Goal: Information Seeking & Learning: Understand process/instructions

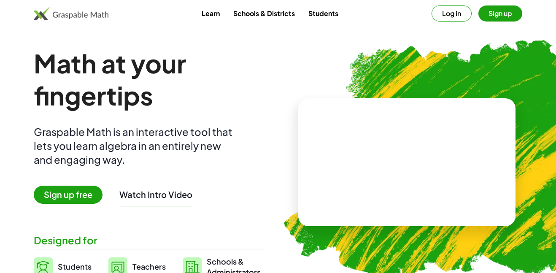
click at [486, 21] on button "Sign up" at bounding box center [500, 13] width 44 height 16
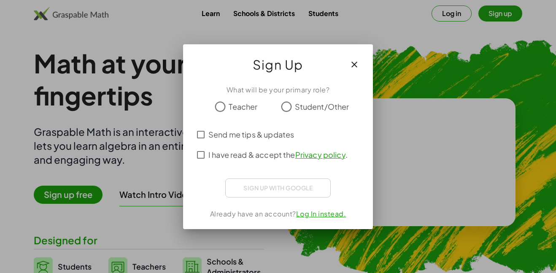
click at [255, 156] on span "I have read & accept the Privacy policy ." at bounding box center [277, 154] width 139 height 11
click at [296, 108] on span "Student/Other" at bounding box center [322, 106] width 54 height 11
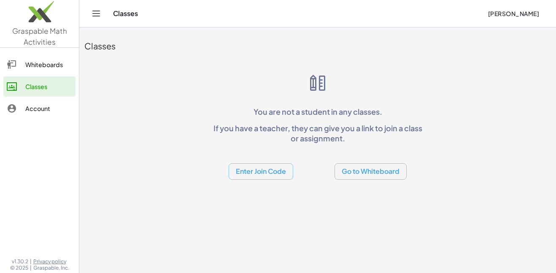
click at [280, 180] on div "Classes You are not a student in any classes. If you have a teacher, they can g…" at bounding box center [317, 105] width 476 height 157
click at [274, 176] on button "Enter Join Code" at bounding box center [261, 171] width 65 height 16
click at [259, 195] on div "Join Class" at bounding box center [260, 193] width 51 height 10
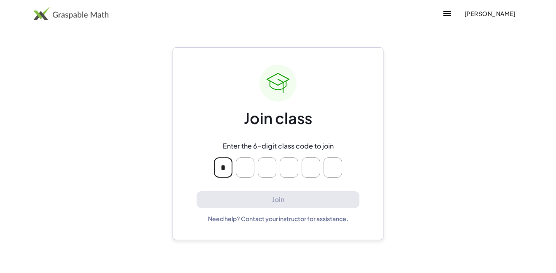
type input "*"
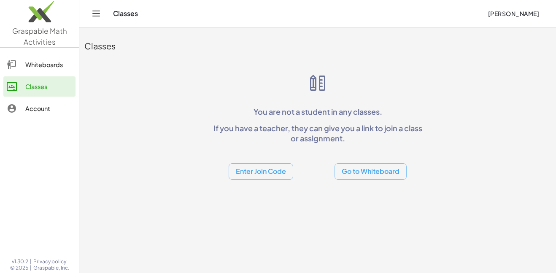
click at [262, 179] on button "Enter Join Code" at bounding box center [261, 171] width 65 height 16
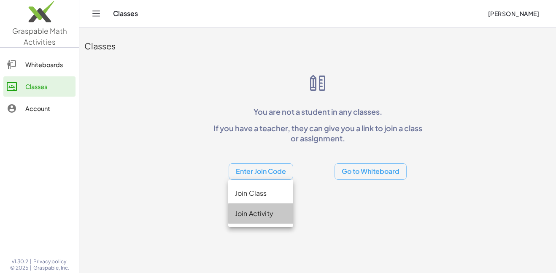
click at [270, 214] on div "Join Activity" at bounding box center [260, 213] width 51 height 10
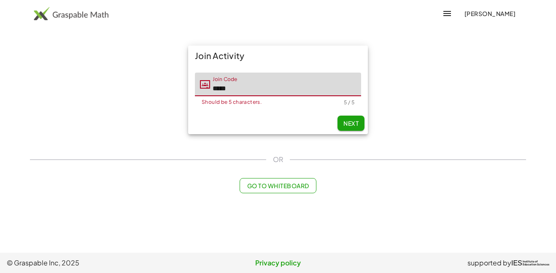
type input "*****"
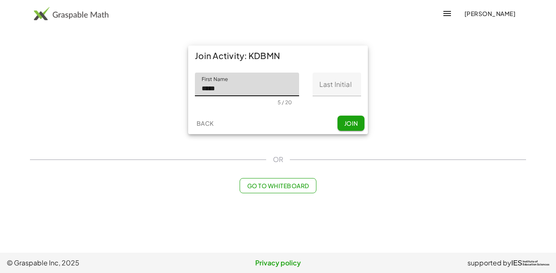
type input "*****"
click at [335, 88] on input "Last Initial" at bounding box center [336, 85] width 48 height 24
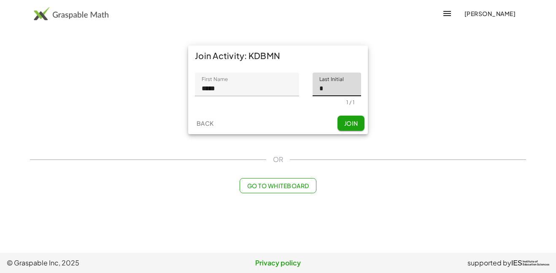
type input "*"
click at [345, 124] on span "Join" at bounding box center [351, 123] width 14 height 8
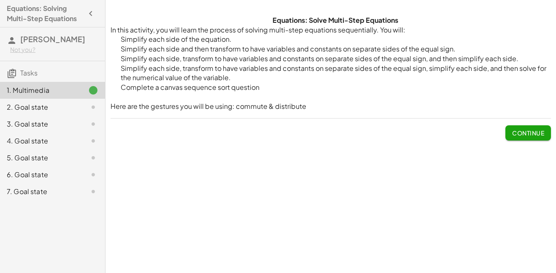
click at [0, 0] on div "Equations: Solve Multi-Step Equations In this activity, you will learn the proc…" at bounding box center [0, 0] width 0 height 0
click at [543, 135] on span "Continue" at bounding box center [528, 133] width 32 height 8
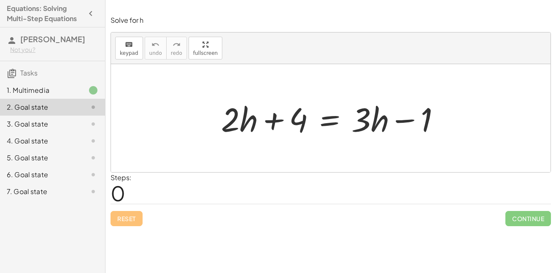
click at [417, 116] on div at bounding box center [334, 118] width 234 height 43
drag, startPoint x: 426, startPoint y: 122, endPoint x: 380, endPoint y: 119, distance: 46.9
click at [380, 119] on div at bounding box center [334, 118] width 234 height 43
click at [382, 122] on div at bounding box center [334, 118] width 234 height 43
drag, startPoint x: 310, startPoint y: 115, endPoint x: 488, endPoint y: 88, distance: 180.4
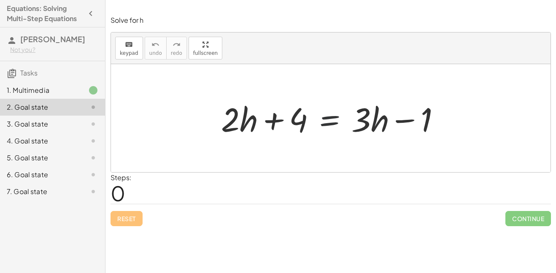
click at [488, 88] on div "+ · 2 · h + 4 = + · 3 · h − 1" at bounding box center [330, 118] width 439 height 108
drag, startPoint x: 276, startPoint y: 123, endPoint x: 326, endPoint y: 110, distance: 51.0
click at [326, 110] on div at bounding box center [334, 118] width 234 height 43
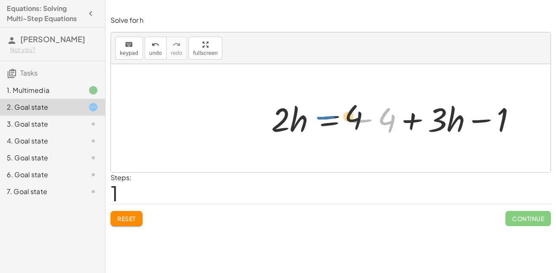
drag, startPoint x: 355, startPoint y: 123, endPoint x: 312, endPoint y: 120, distance: 43.1
click at [312, 120] on div at bounding box center [397, 118] width 260 height 43
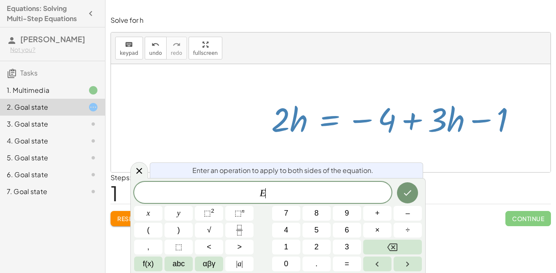
click at [142, 130] on div at bounding box center [330, 118] width 439 height 108
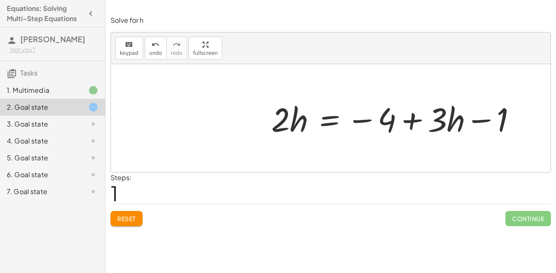
click at [125, 217] on span "Reset" at bounding box center [126, 219] width 19 height 8
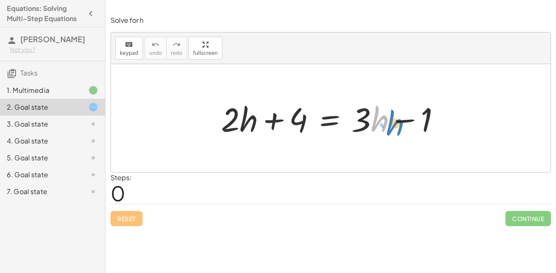
drag, startPoint x: 380, startPoint y: 118, endPoint x: 387, endPoint y: 119, distance: 7.3
click at [387, 119] on div at bounding box center [334, 118] width 234 height 43
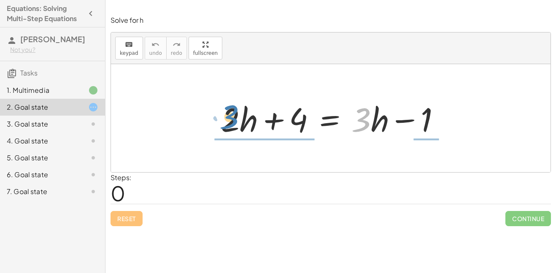
drag, startPoint x: 364, startPoint y: 118, endPoint x: 232, endPoint y: 116, distance: 132.0
click at [232, 116] on div at bounding box center [334, 118] width 234 height 43
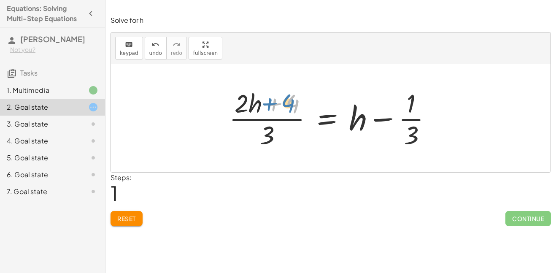
drag, startPoint x: 272, startPoint y: 105, endPoint x: 268, endPoint y: 108, distance: 4.6
click at [268, 108] on div at bounding box center [334, 118] width 218 height 65
drag, startPoint x: 267, startPoint y: 131, endPoint x: 242, endPoint y: 99, distance: 40.6
click at [242, 99] on div at bounding box center [334, 118] width 218 height 65
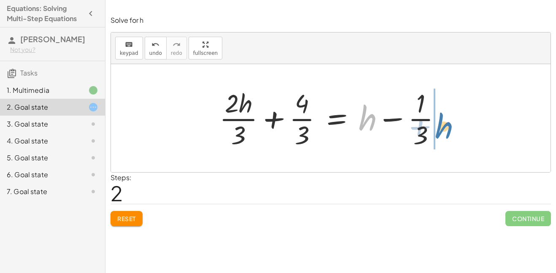
drag, startPoint x: 366, startPoint y: 116, endPoint x: 452, endPoint y: 124, distance: 86.0
click at [452, 124] on div at bounding box center [333, 118] width 237 height 65
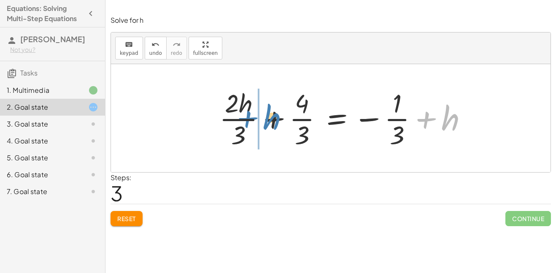
drag, startPoint x: 425, startPoint y: 121, endPoint x: 246, endPoint y: 120, distance: 178.8
click at [246, 120] on div at bounding box center [346, 118] width 263 height 65
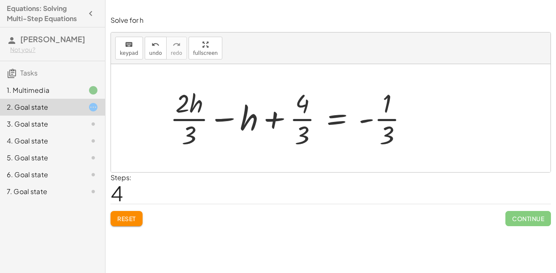
click at [126, 220] on span "Reset" at bounding box center [126, 219] width 19 height 8
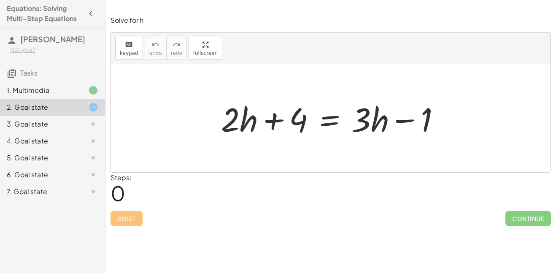
click at [302, 123] on div at bounding box center [334, 118] width 234 height 43
click at [306, 121] on div at bounding box center [334, 118] width 234 height 43
click at [252, 120] on div at bounding box center [334, 118] width 234 height 43
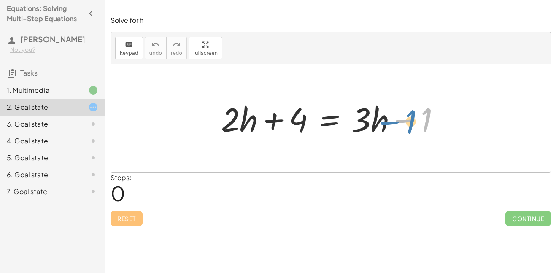
drag, startPoint x: 425, startPoint y: 124, endPoint x: 420, endPoint y: 127, distance: 5.7
click at [420, 127] on div at bounding box center [334, 118] width 234 height 43
drag, startPoint x: 368, startPoint y: 124, endPoint x: 372, endPoint y: 123, distance: 4.4
click at [372, 123] on div at bounding box center [334, 118] width 234 height 43
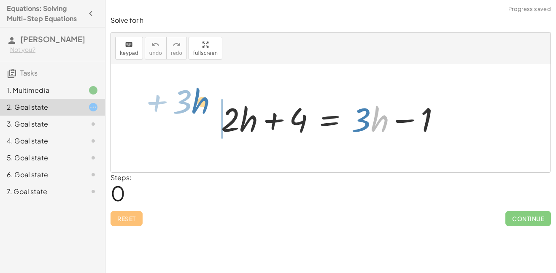
drag, startPoint x: 386, startPoint y: 119, endPoint x: 207, endPoint y: 103, distance: 180.0
click at [207, 103] on div "· h + · 3 + · 2 · h + 4 = + · 3 · h − 1" at bounding box center [330, 118] width 439 height 108
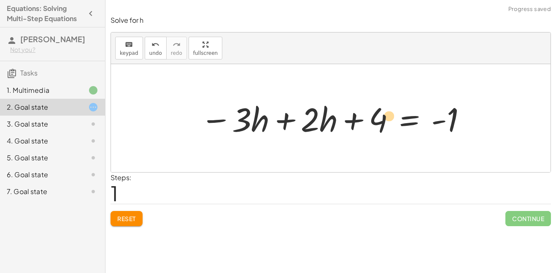
drag, startPoint x: 254, startPoint y: 114, endPoint x: 555, endPoint y: 135, distance: 302.2
click at [0, 0] on div "Solve for h keyboard keypad undo undo redo redo fullscreen + · 2 · h + 4 = + · …" at bounding box center [0, 0] width 0 height 0
drag, startPoint x: 234, startPoint y: 120, endPoint x: 555, endPoint y: 89, distance: 322.8
click at [0, 0] on div "Solve for h keyboard keypad undo undo redo redo fullscreen + · 2 · h + 4 = + · …" at bounding box center [0, 0] width 0 height 0
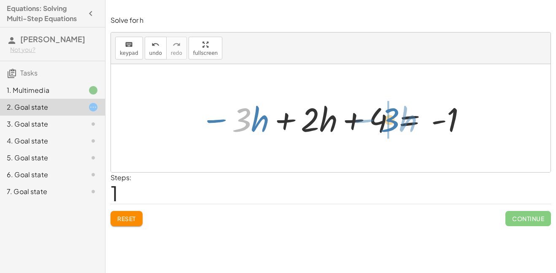
drag, startPoint x: 233, startPoint y: 128, endPoint x: 380, endPoint y: 128, distance: 146.7
click at [380, 128] on div at bounding box center [333, 118] width 275 height 43
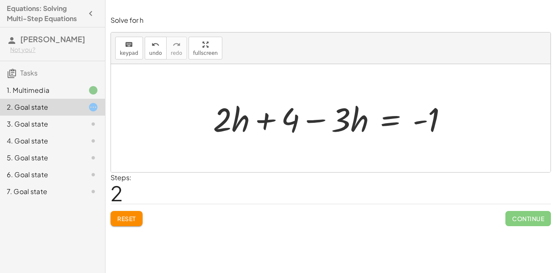
click at [118, 221] on span "Reset" at bounding box center [126, 219] width 19 height 8
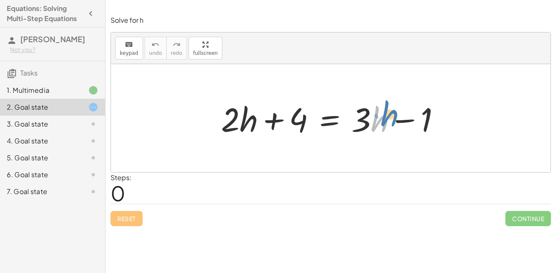
drag, startPoint x: 375, startPoint y: 122, endPoint x: 384, endPoint y: 116, distance: 10.8
click at [384, 116] on div at bounding box center [334, 118] width 234 height 43
drag, startPoint x: 296, startPoint y: 118, endPoint x: 398, endPoint y: 121, distance: 102.1
click at [398, 121] on div at bounding box center [334, 118] width 234 height 43
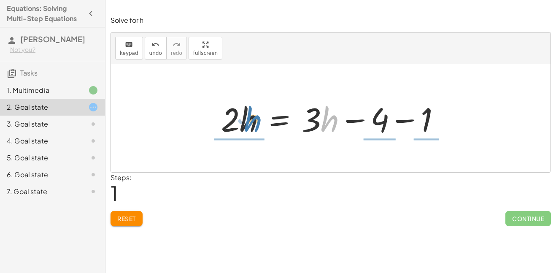
drag, startPoint x: 323, startPoint y: 119, endPoint x: 242, endPoint y: 118, distance: 80.5
click at [242, 118] on div at bounding box center [334, 118] width 234 height 43
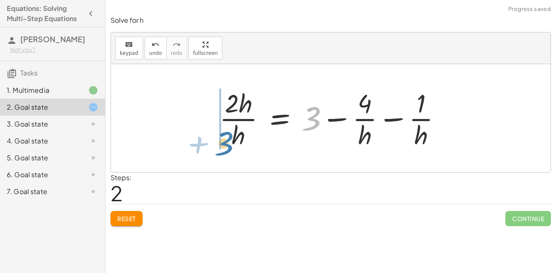
drag, startPoint x: 315, startPoint y: 119, endPoint x: 229, endPoint y: 143, distance: 89.2
click at [229, 143] on div at bounding box center [333, 118] width 237 height 65
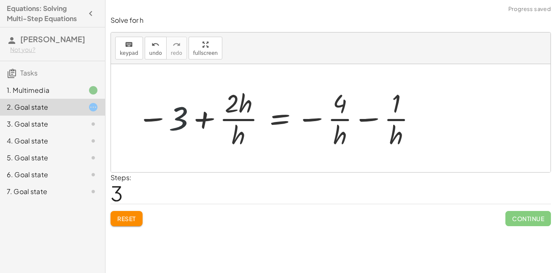
click at [168, 119] on div at bounding box center [277, 118] width 289 height 65
click at [234, 112] on div at bounding box center [277, 118] width 289 height 65
click at [234, 109] on div at bounding box center [277, 118] width 289 height 65
click at [129, 221] on span "Reset" at bounding box center [126, 219] width 19 height 8
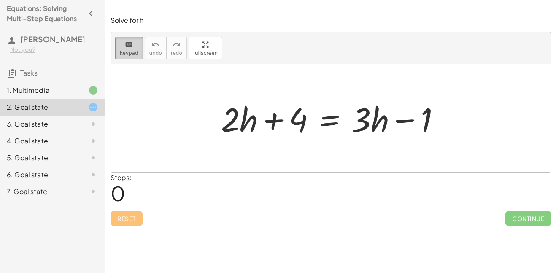
click at [132, 56] on button "keyboard keypad" at bounding box center [129, 48] width 28 height 23
click at [128, 44] on icon "keyboard" at bounding box center [129, 45] width 8 height 10
click at [129, 46] on icon "keyboard" at bounding box center [129, 45] width 8 height 10
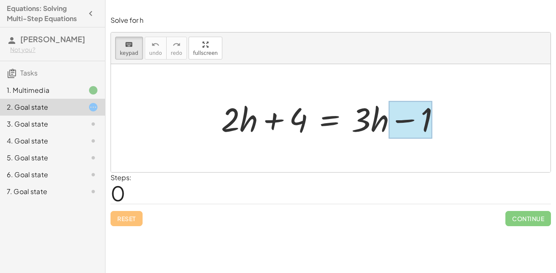
drag, startPoint x: 281, startPoint y: 124, endPoint x: 387, endPoint y: 113, distance: 106.4
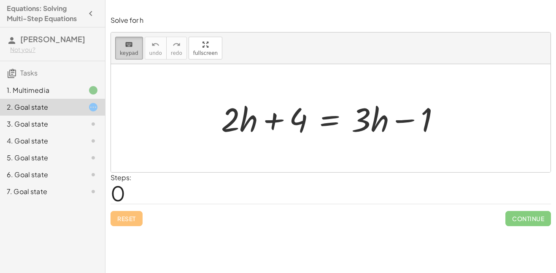
click at [132, 56] on span "keypad" at bounding box center [129, 53] width 19 height 6
click at [289, 119] on div at bounding box center [334, 118] width 234 height 43
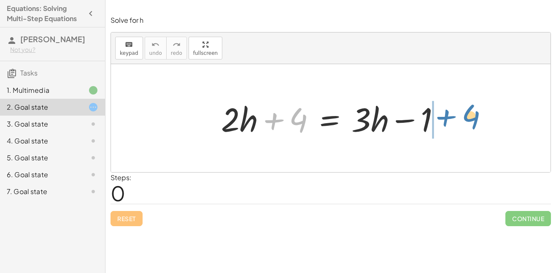
drag, startPoint x: 294, startPoint y: 130, endPoint x: 465, endPoint y: 127, distance: 171.2
click at [465, 127] on div "+ 4 + · 2 · h + 4 = + · 3 · h − 1" at bounding box center [330, 118] width 439 height 108
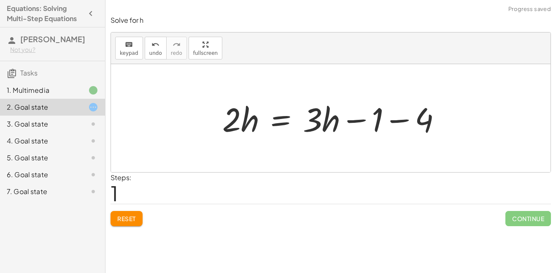
click at [375, 115] on div at bounding box center [335, 118] width 234 height 43
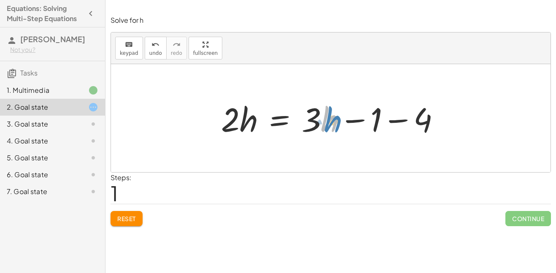
click at [324, 113] on div at bounding box center [334, 118] width 234 height 43
click at [317, 118] on div at bounding box center [334, 118] width 234 height 43
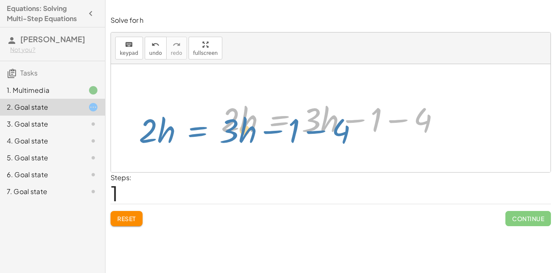
drag, startPoint x: 276, startPoint y: 122, endPoint x: 194, endPoint y: 135, distance: 83.3
click at [194, 135] on div "+ · 2 · h + 4 = + · 3 · h − 1 · 2 · h = + · 3 · h − 1 − 4 · 2 · h 4 = + · 3 · h…" at bounding box center [330, 118] width 439 height 108
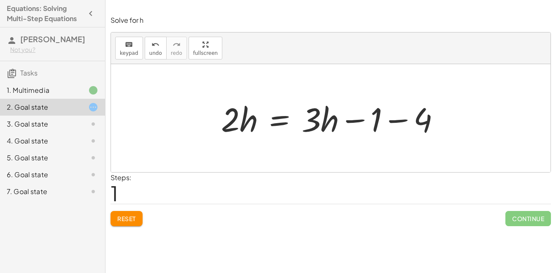
click at [282, 118] on div at bounding box center [334, 118] width 234 height 43
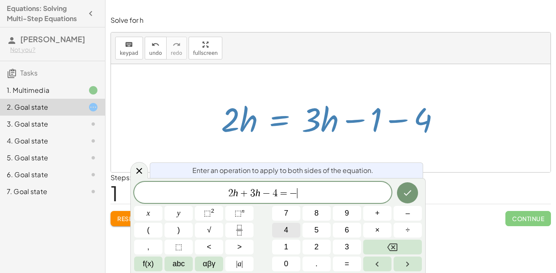
scroll to position [5, 0]
click at [399, 193] on button "Done" at bounding box center [407, 192] width 21 height 21
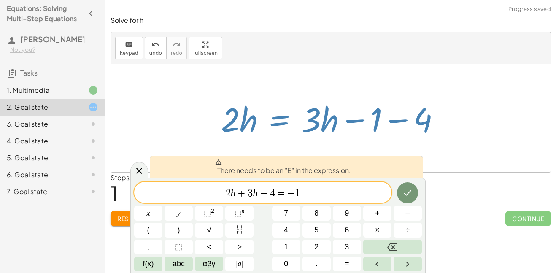
scroll to position [6, 0]
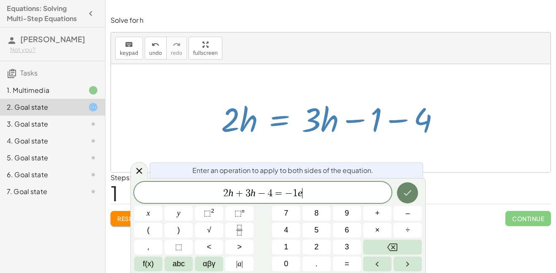
click at [409, 194] on icon "Done" at bounding box center [407, 193] width 10 height 10
